Goal: Information Seeking & Learning: Learn about a topic

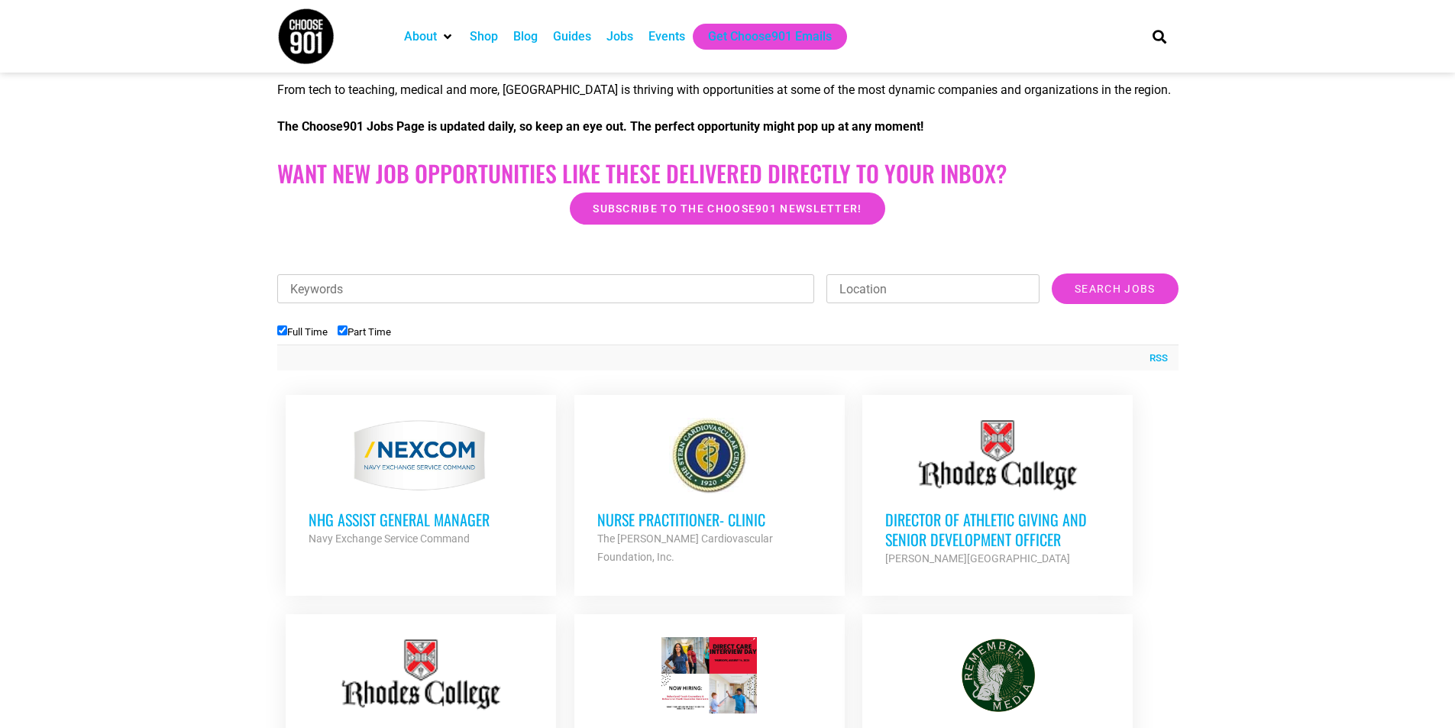
scroll to position [458, 0]
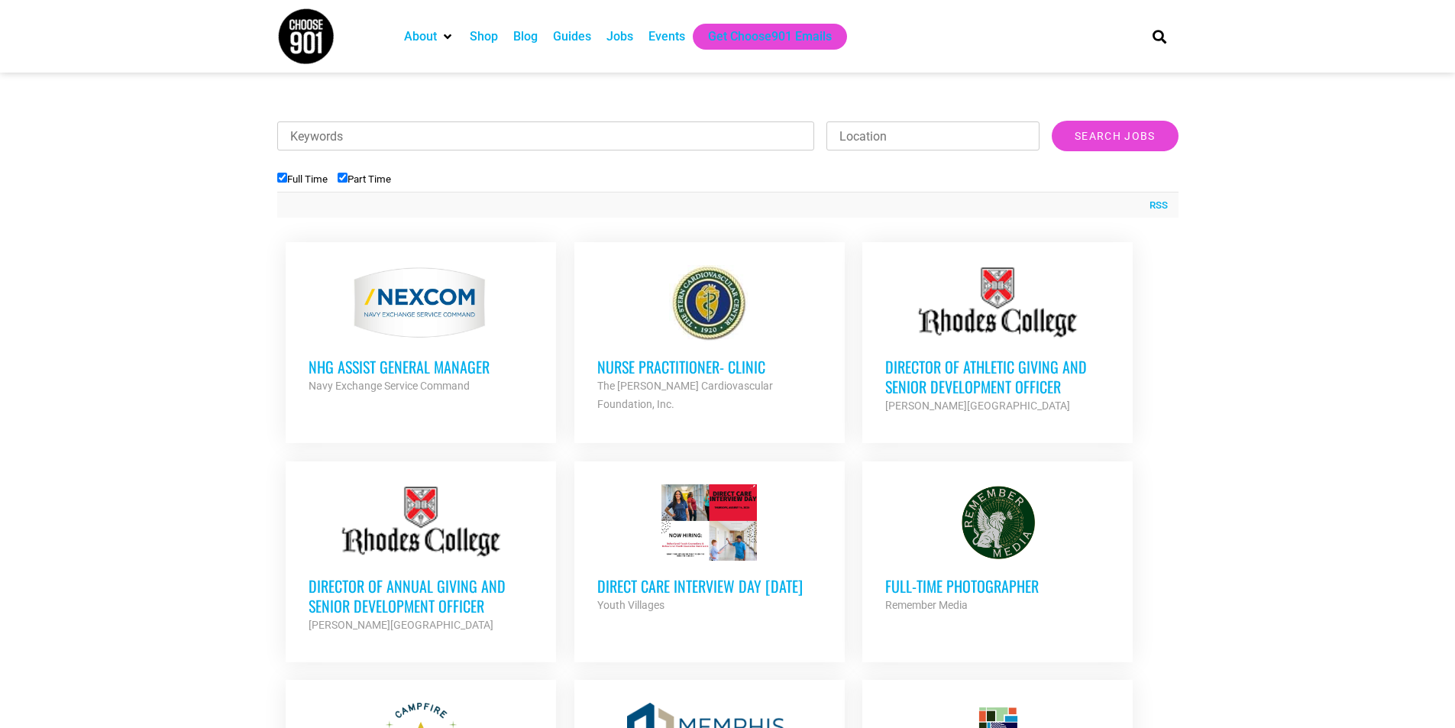
click at [951, 584] on h3 "Full-Time Photographer" at bounding box center [997, 586] width 225 height 20
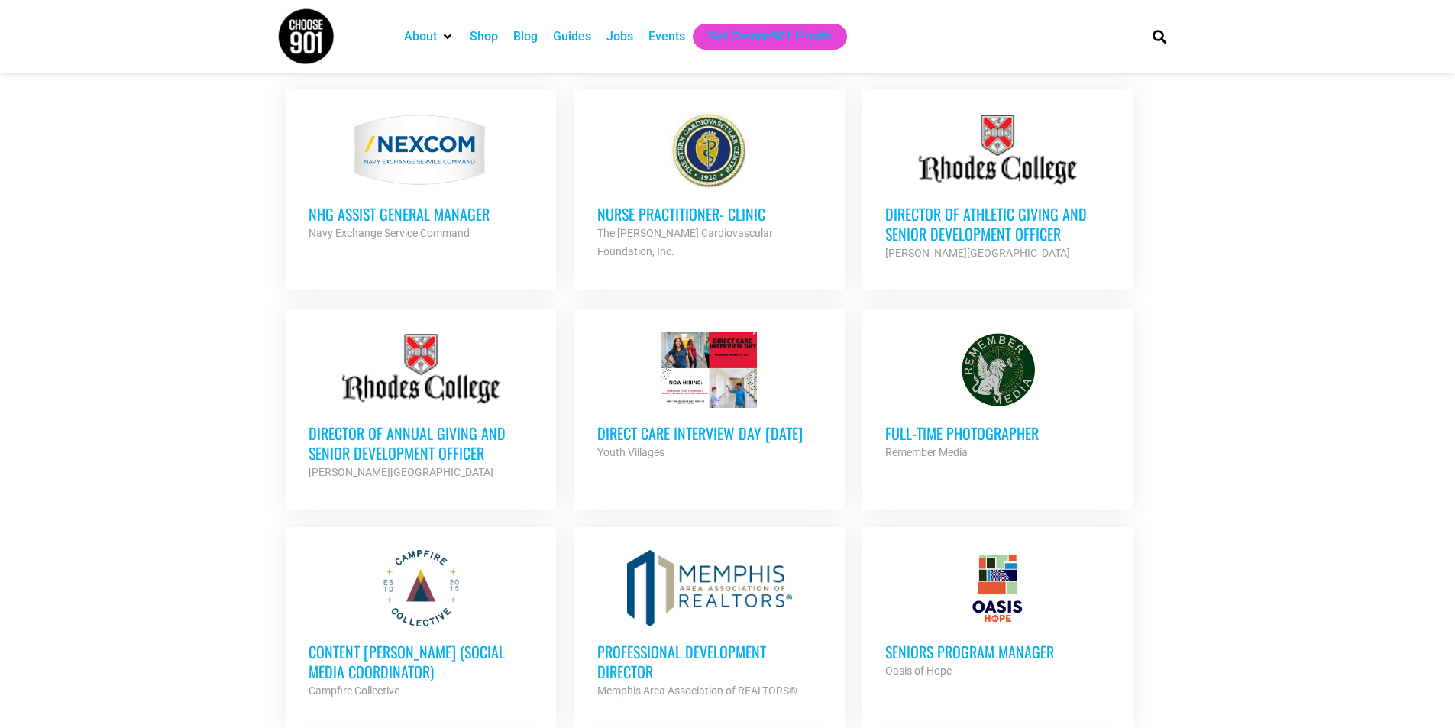
scroll to position [687, 0]
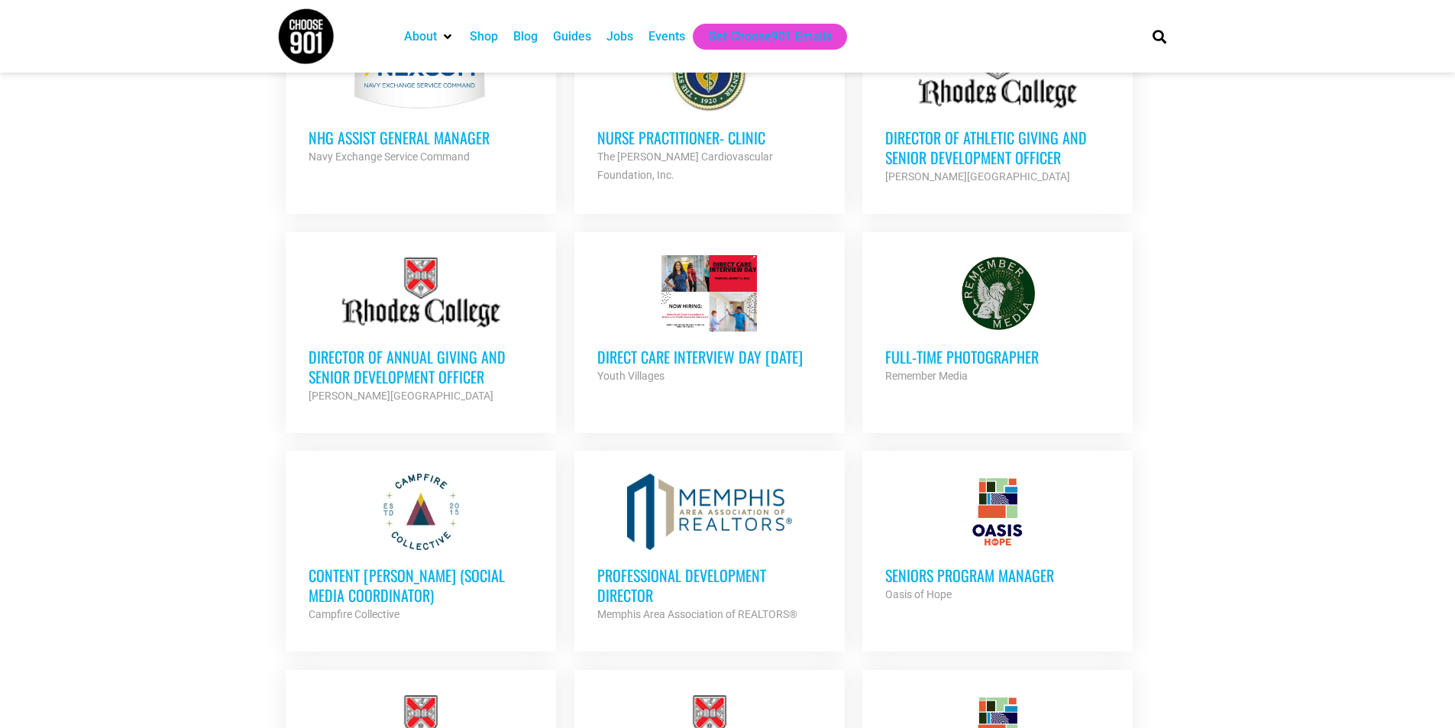
click at [645, 351] on h3 "Direct Care Interview Day [DATE]" at bounding box center [709, 357] width 225 height 20
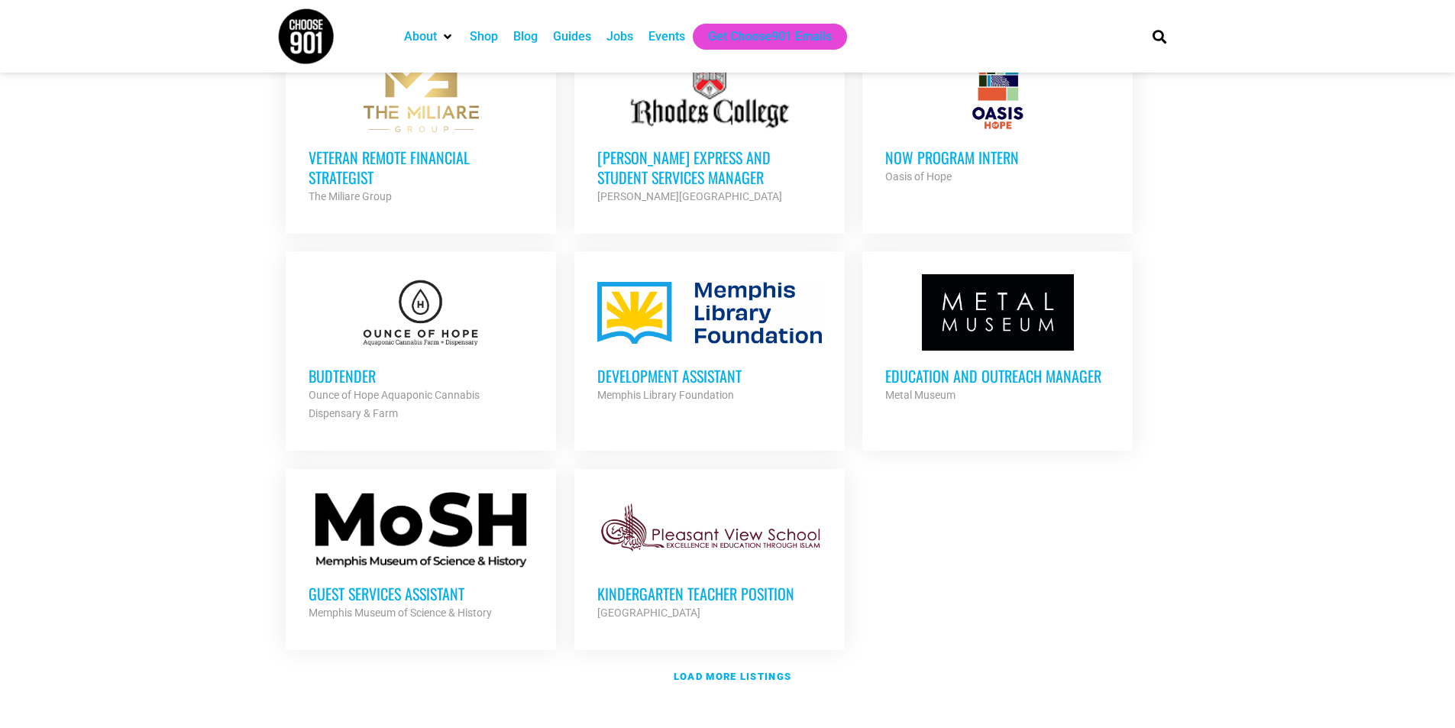
scroll to position [1528, 0]
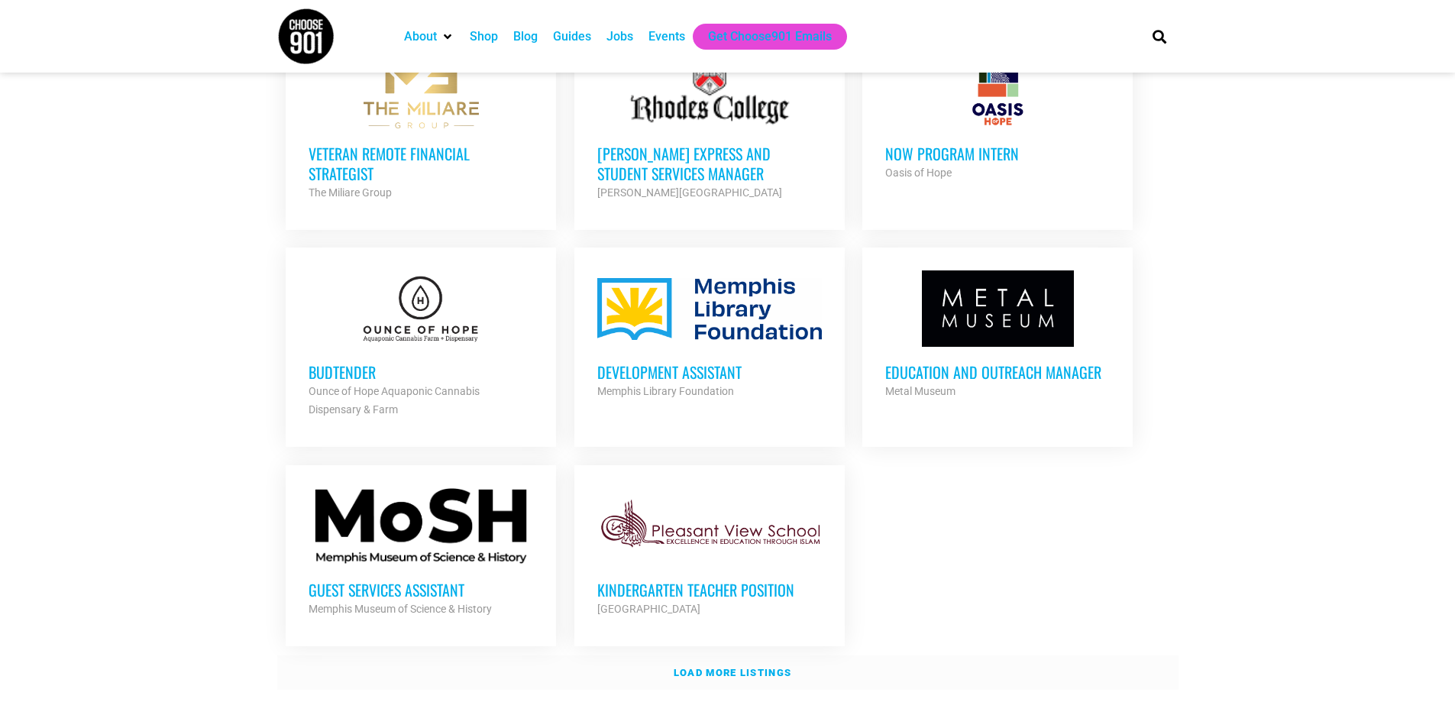
click at [729, 667] on strong "Load more listings" at bounding box center [733, 672] width 118 height 11
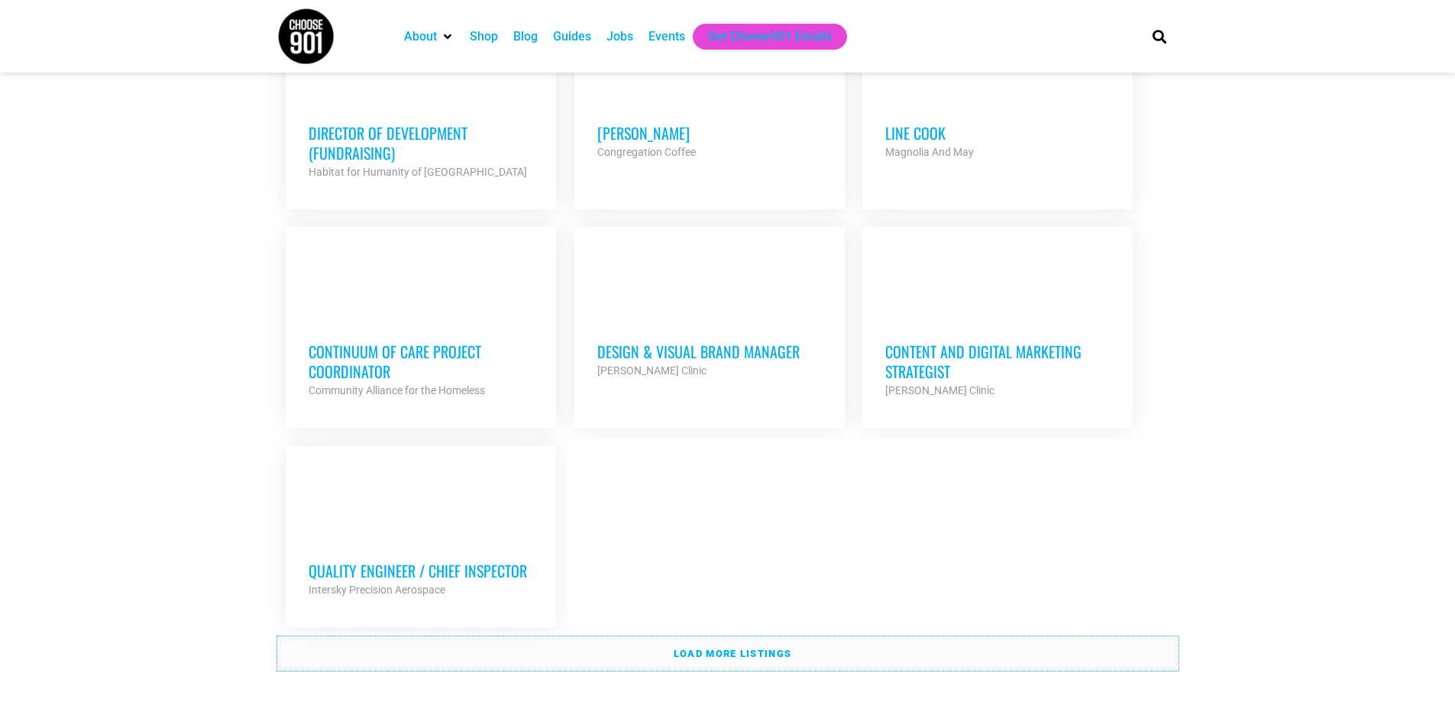
scroll to position [3208, 0]
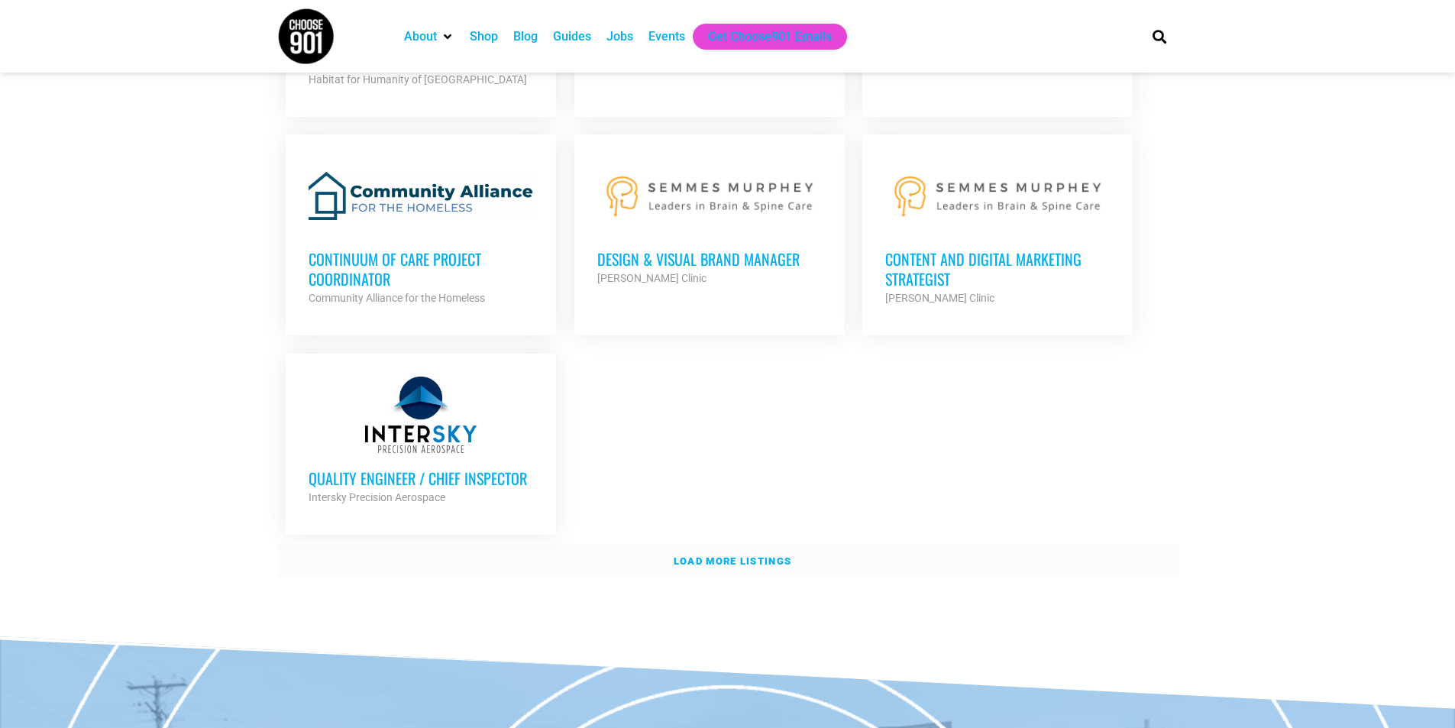
click at [739, 555] on strong "Load more listings" at bounding box center [733, 560] width 118 height 11
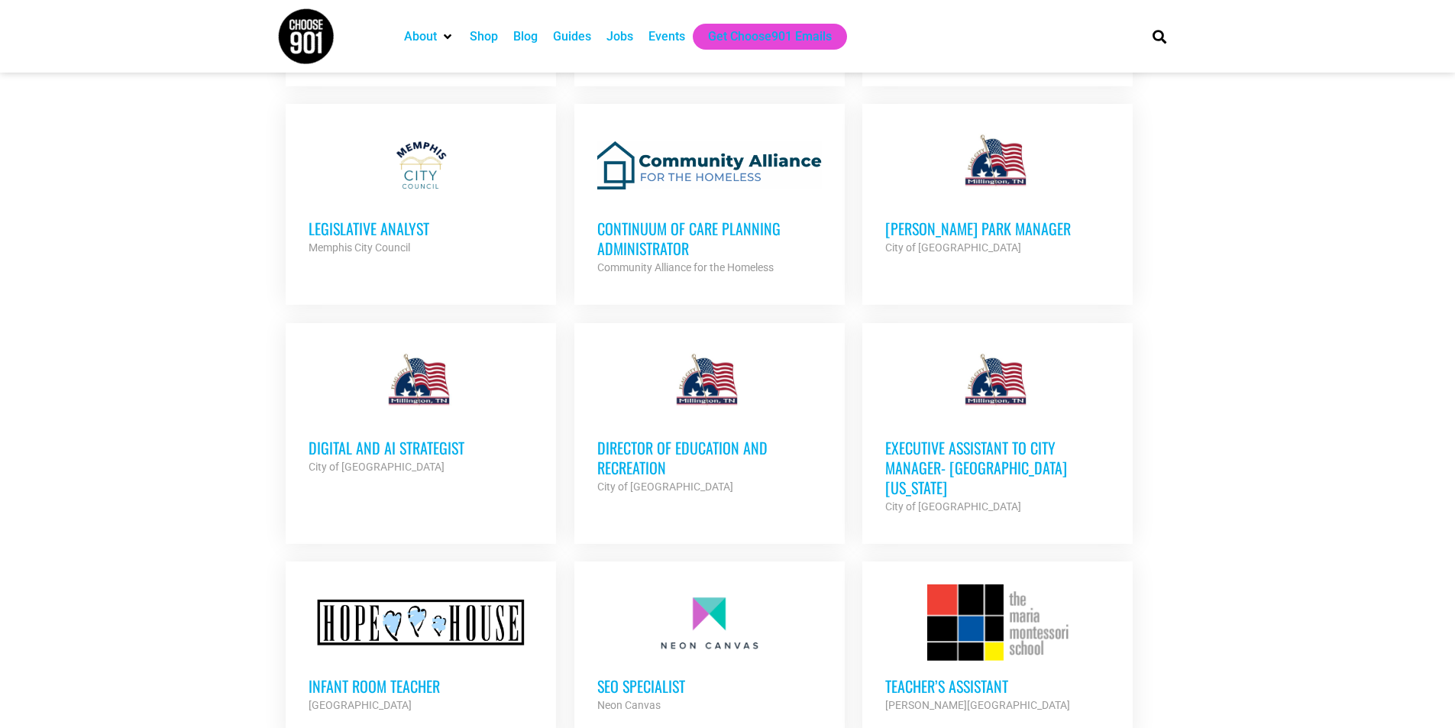
scroll to position [4506, 0]
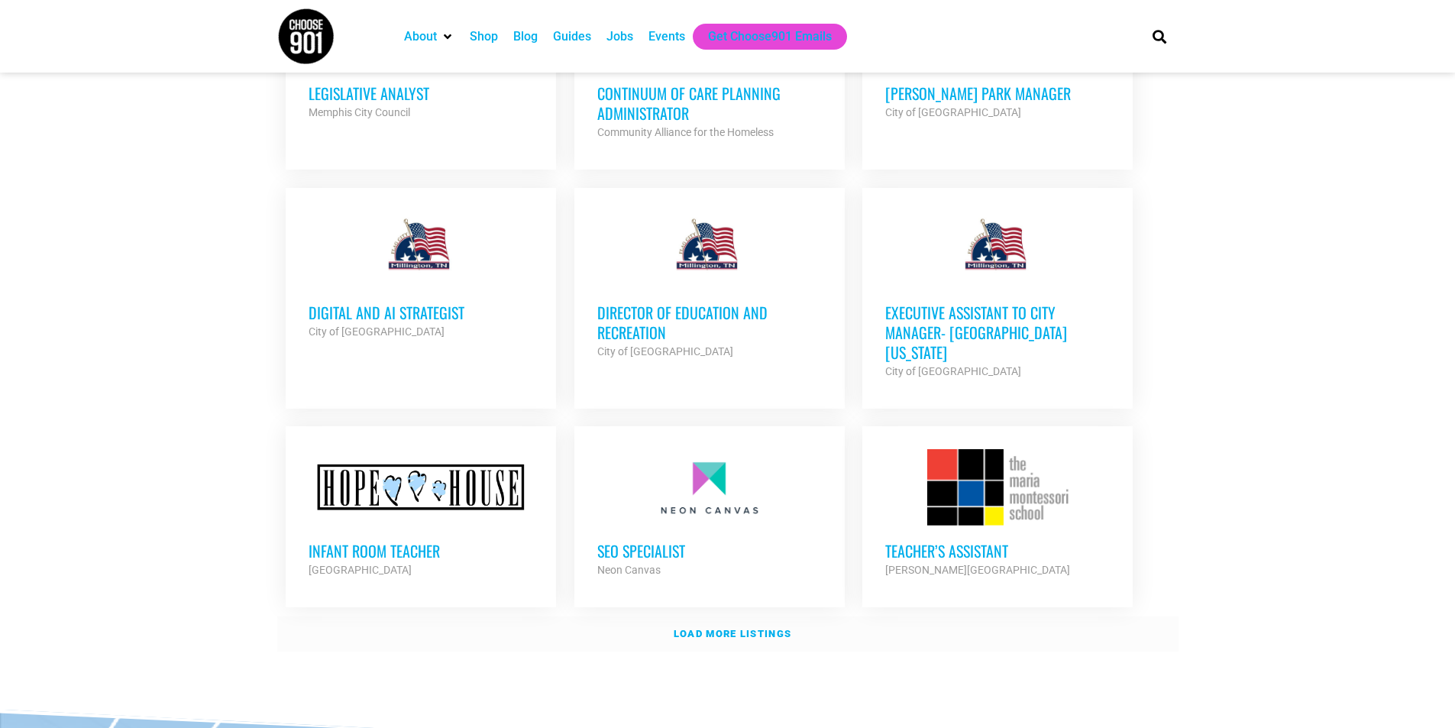
click at [884, 616] on link "Load more listings" at bounding box center [727, 633] width 901 height 35
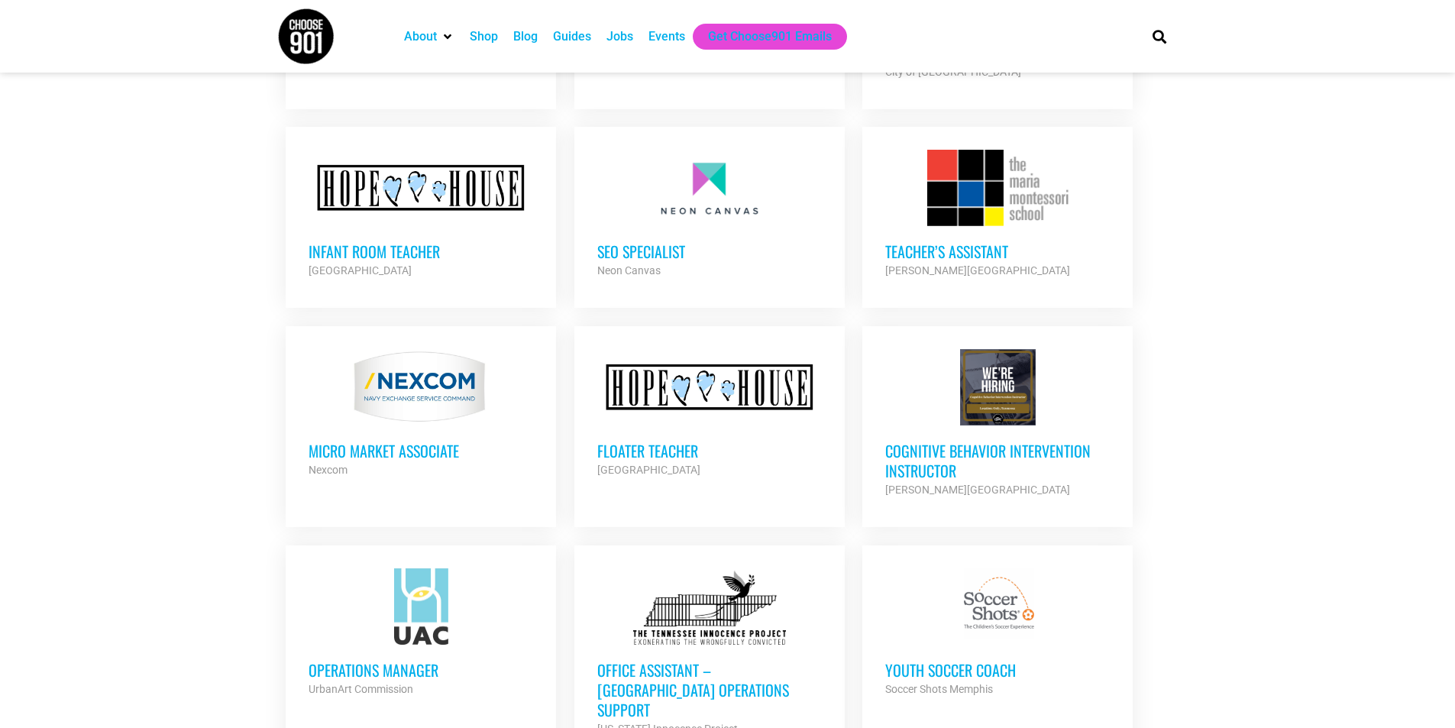
scroll to position [4812, 0]
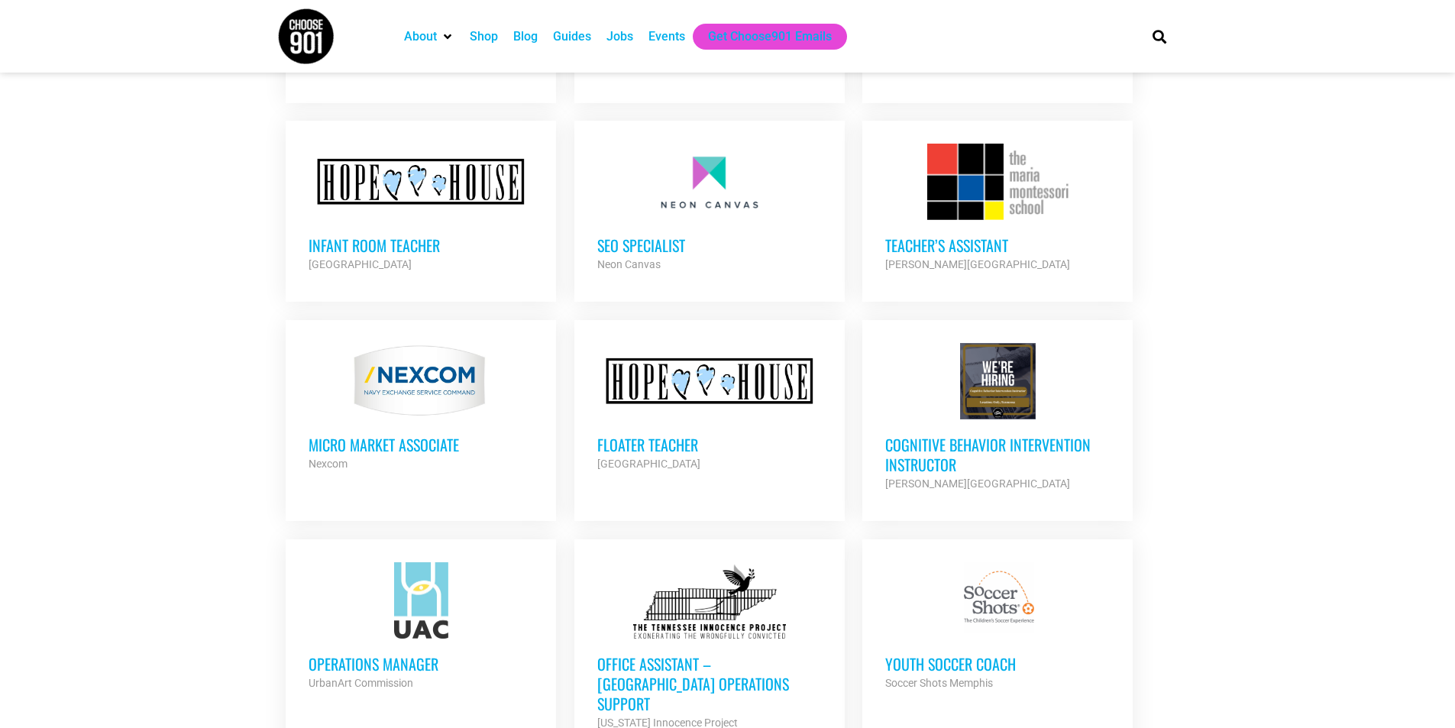
click at [658, 419] on div "Floater Teacher Hope House Partner Org" at bounding box center [709, 445] width 225 height 53
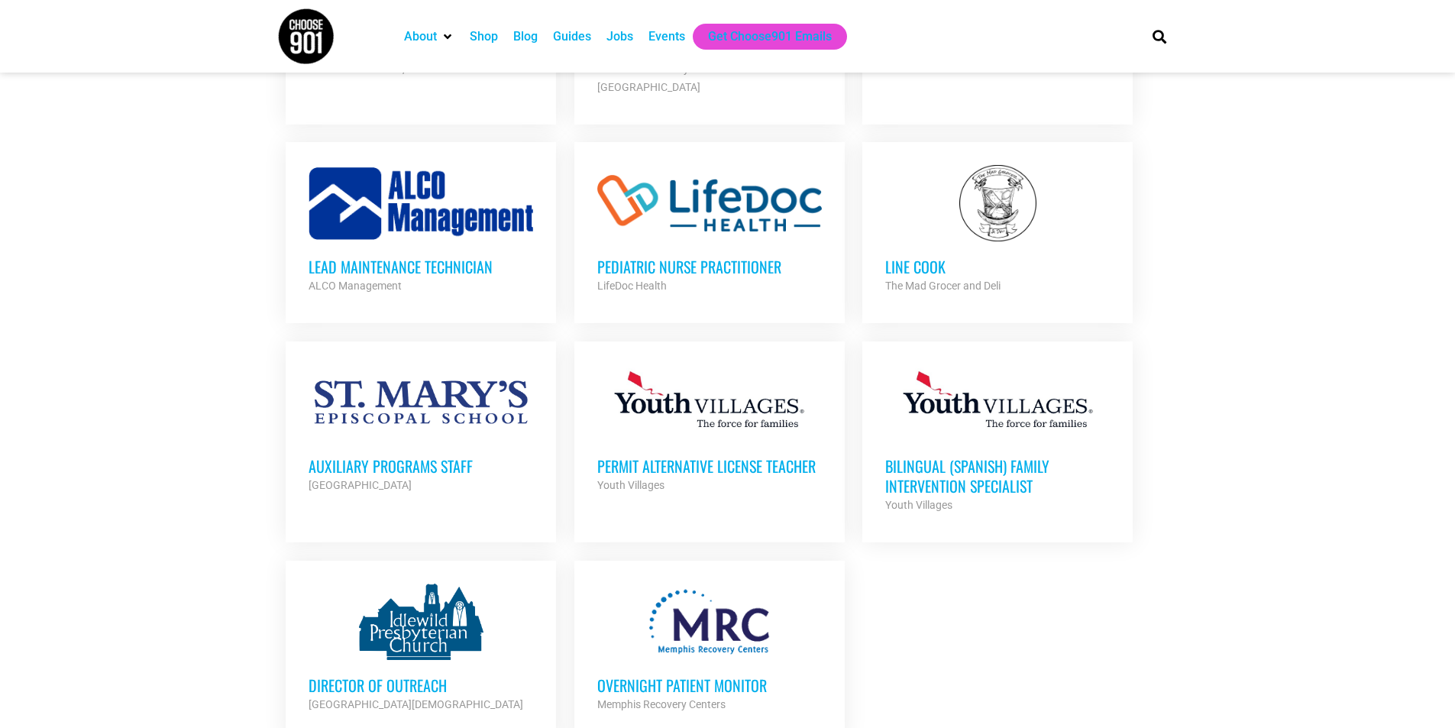
scroll to position [5883, 0]
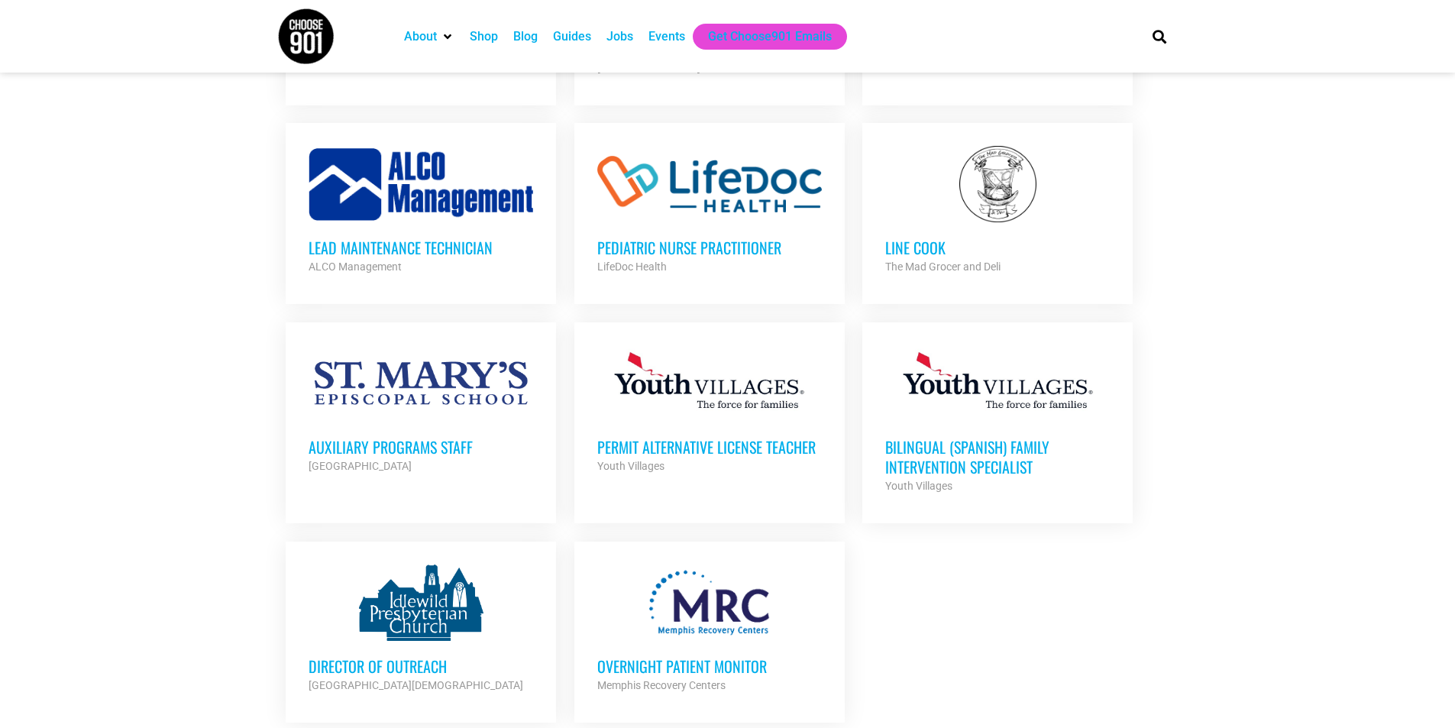
click at [466, 345] on div at bounding box center [421, 383] width 225 height 76
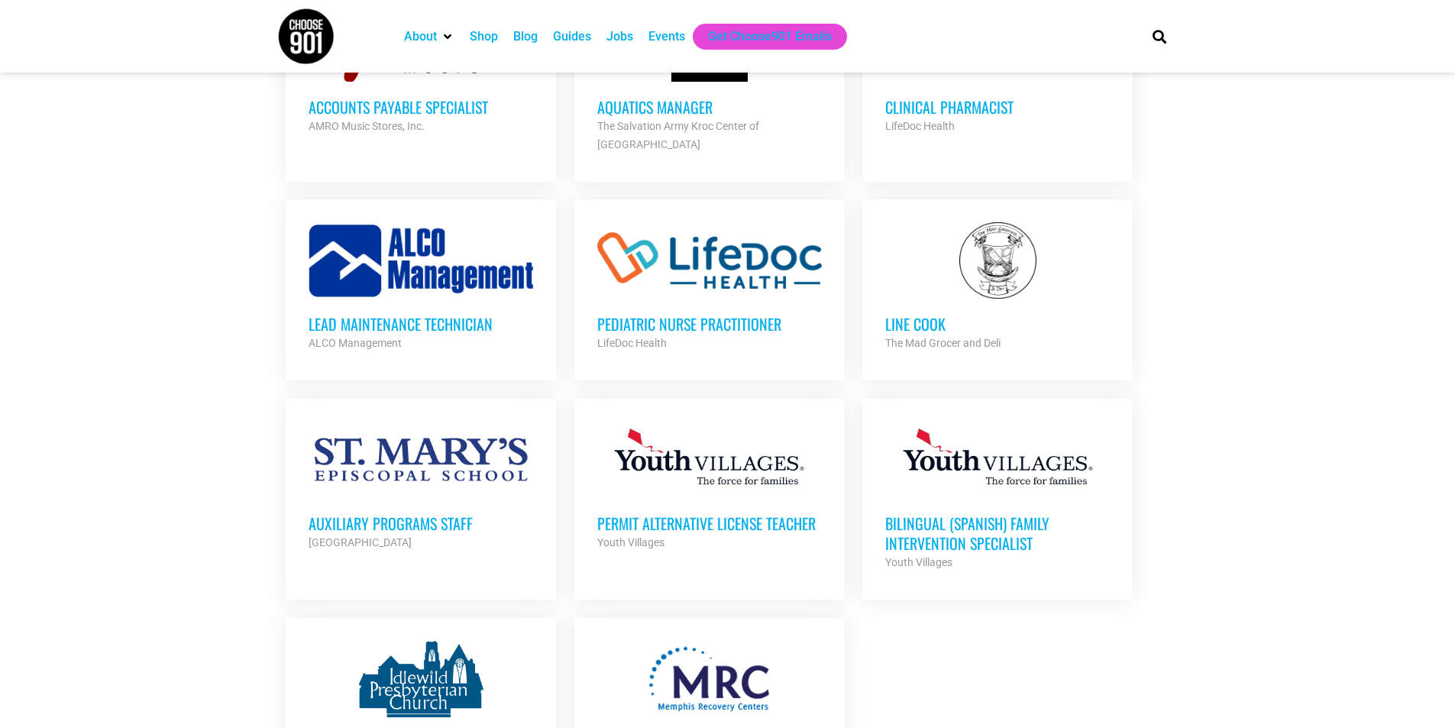
click at [1059, 334] on div "The Mad Grocer and Deli" at bounding box center [997, 343] width 225 height 18
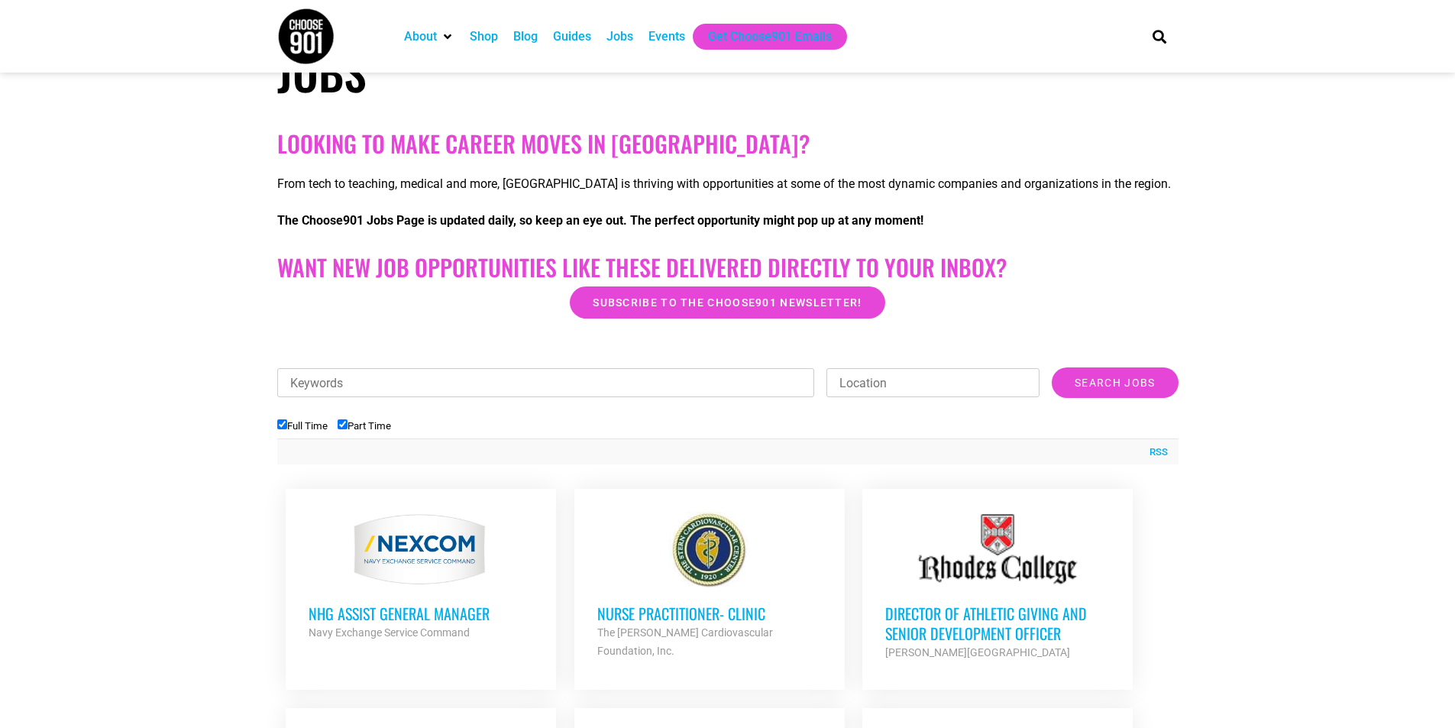
scroll to position [2, 0]
